Goal: Task Accomplishment & Management: Manage account settings

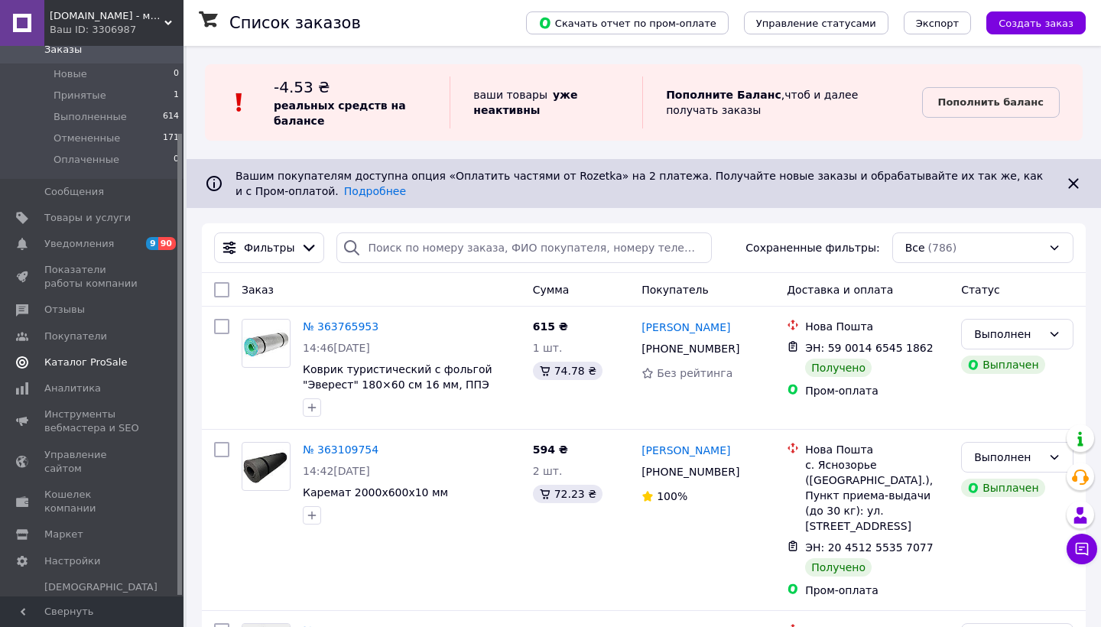
click at [73, 363] on span "Каталог ProSale" at bounding box center [85, 363] width 83 height 14
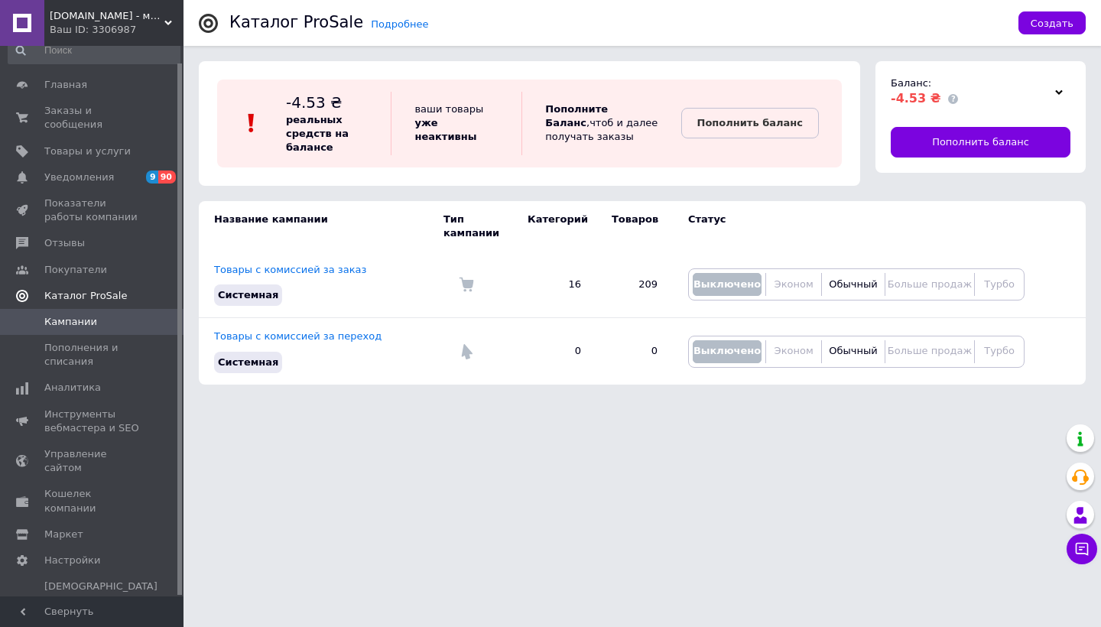
click at [80, 296] on span "Каталог ProSale" at bounding box center [85, 296] width 83 height 14
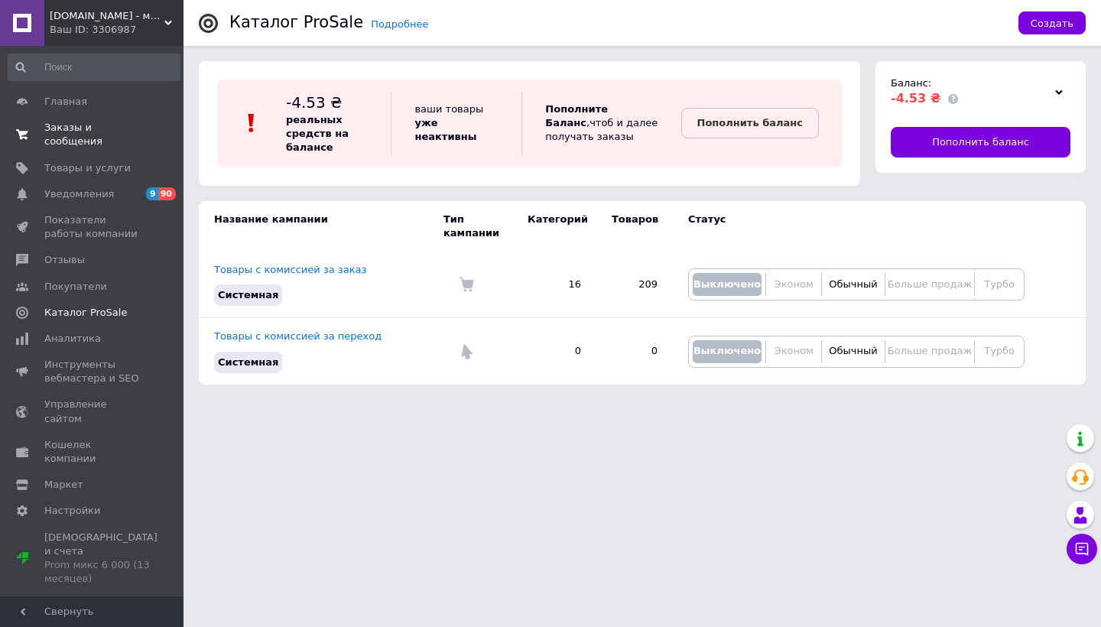
click at [76, 140] on span "Заказы и сообщения" at bounding box center [92, 135] width 97 height 28
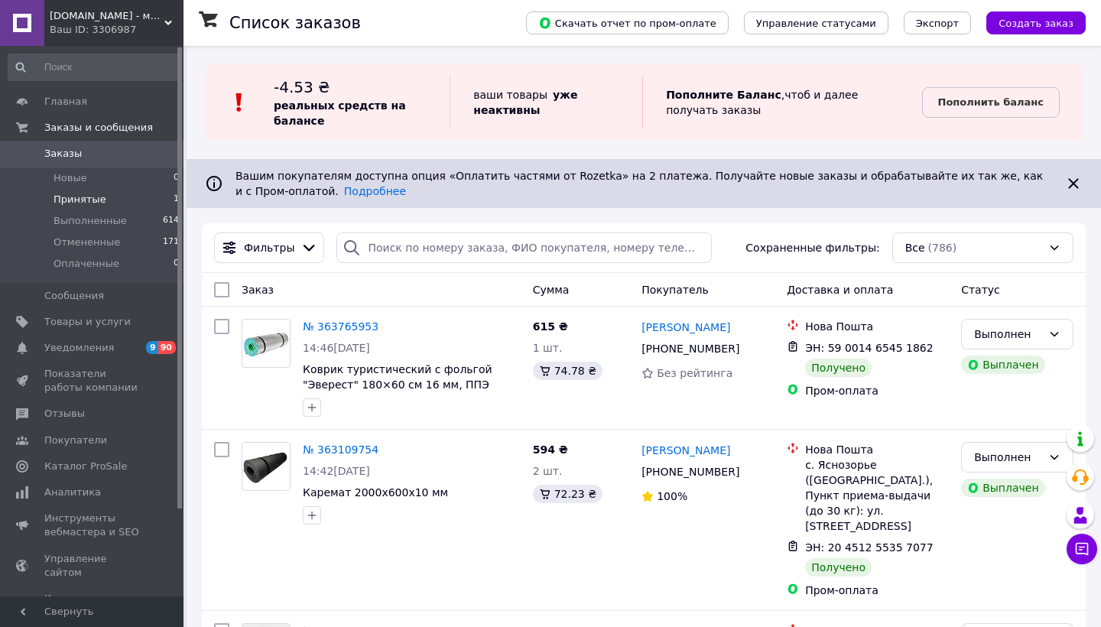
click at [105, 196] on li "Принятые 1" at bounding box center [94, 199] width 188 height 21
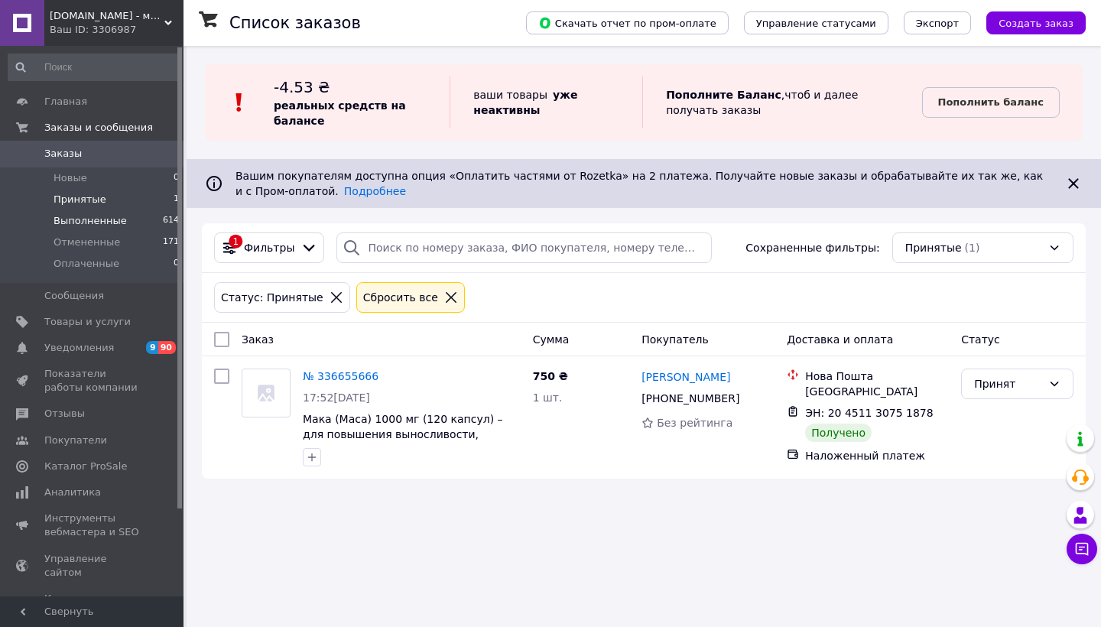
click at [94, 223] on span "Выполненные" at bounding box center [90, 221] width 73 height 14
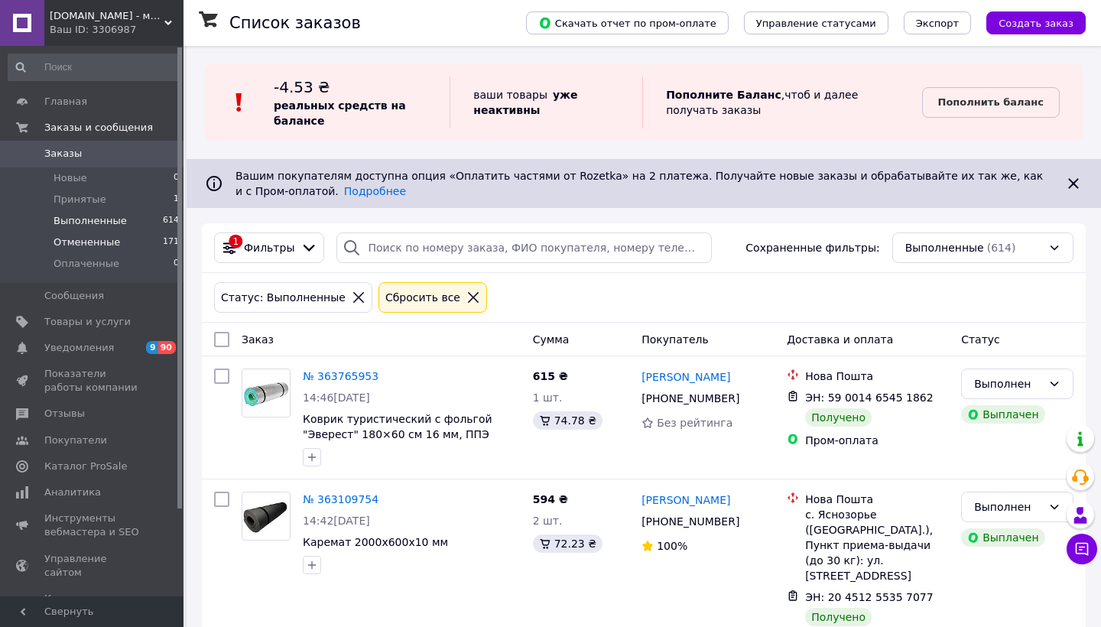
click at [93, 238] on span "Отмененные" at bounding box center [87, 243] width 67 height 14
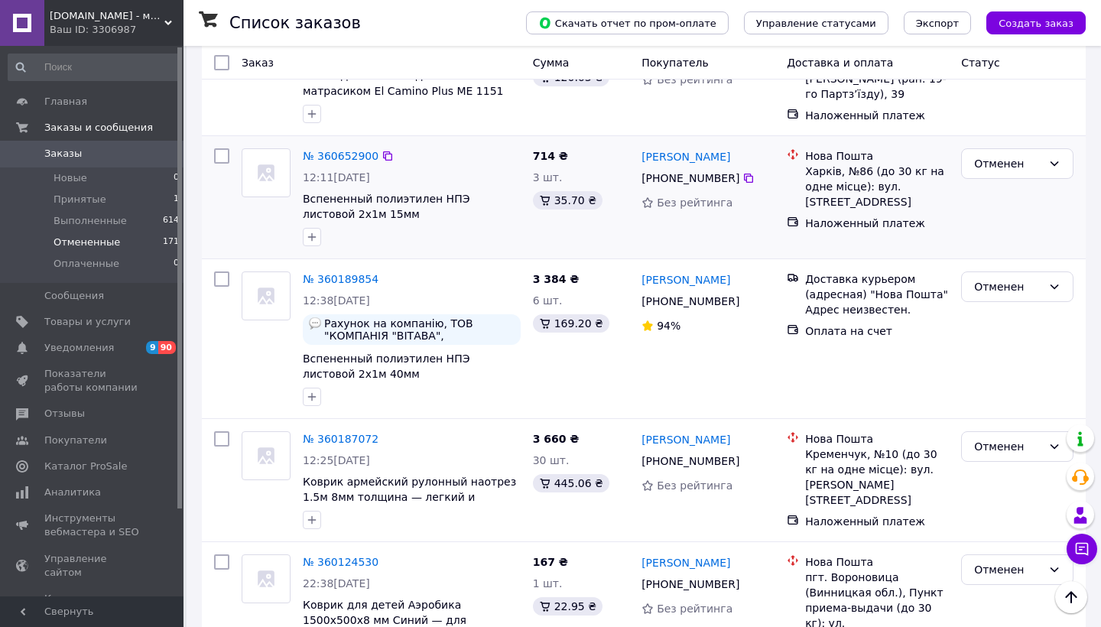
scroll to position [282, 0]
